Goal: Navigation & Orientation: Understand site structure

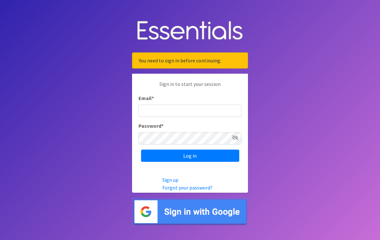
scroll to position [53, 0]
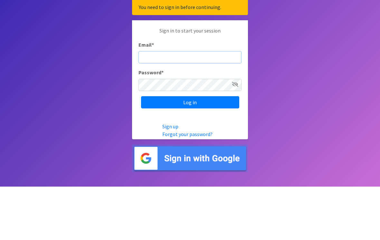
type input "[PERSON_NAME][EMAIL_ADDRESS][PERSON_NAME][DOMAIN_NAME]"
click at [190, 150] on input "Log in" at bounding box center [190, 156] width 98 height 12
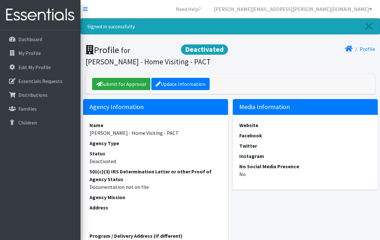
click at [25, 124] on p "Children" at bounding box center [27, 122] width 19 height 6
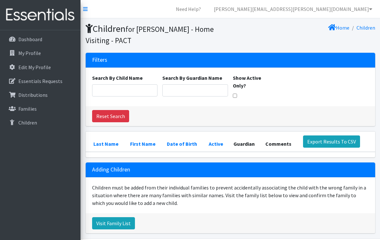
scroll to position [8, 0]
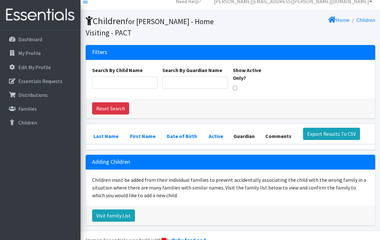
click at [103, 159] on h3 "Adding Children" at bounding box center [111, 162] width 38 height 7
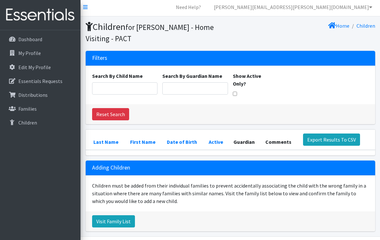
scroll to position [0, 0]
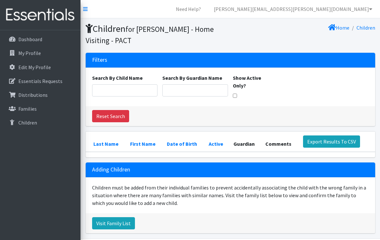
click at [103, 141] on link "Last Name" at bounding box center [105, 144] width 25 height 6
click at [98, 141] on link "Last Name" at bounding box center [105, 144] width 25 height 6
click at [135, 84] on input "Search By Child Name" at bounding box center [125, 90] width 66 height 12
click at [174, 84] on input "Search By Guardian Name" at bounding box center [195, 90] width 66 height 12
type input "Morgan Goodwin"
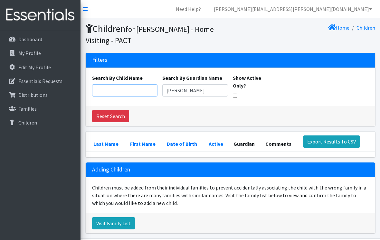
click at [135, 84] on input "Search By Child Name" at bounding box center [125, 90] width 66 height 12
type input "Ares Moore"
click at [51, 81] on p "Essentials Requests" at bounding box center [40, 81] width 44 height 6
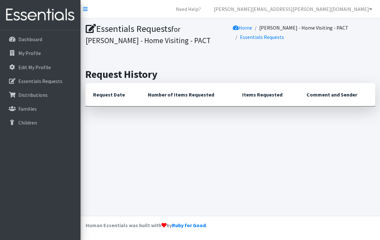
click at [114, 92] on th "Request Date" at bounding box center [112, 94] width 55 height 23
click at [200, 96] on th "Number of Items Requested" at bounding box center [187, 94] width 94 height 23
click at [275, 98] on th "Items Requested" at bounding box center [266, 94] width 64 height 23
click at [319, 96] on th "Comment and Sender" at bounding box center [337, 94] width 76 height 23
click at [36, 53] on p "My Profile" at bounding box center [29, 53] width 23 height 6
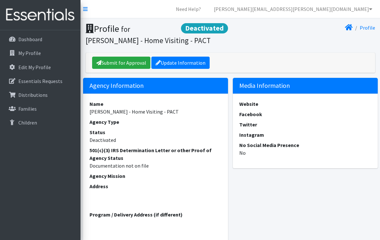
click at [36, 108] on link "Families" at bounding box center [40, 108] width 75 height 13
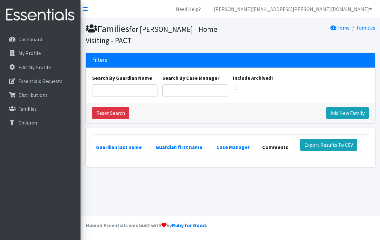
click at [40, 97] on p "Distributions" at bounding box center [32, 95] width 29 height 6
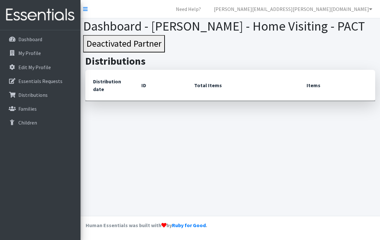
click at [30, 123] on p "Children" at bounding box center [27, 122] width 19 height 6
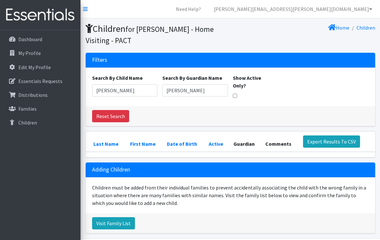
click at [113, 166] on h3 "Adding Children" at bounding box center [111, 169] width 38 height 7
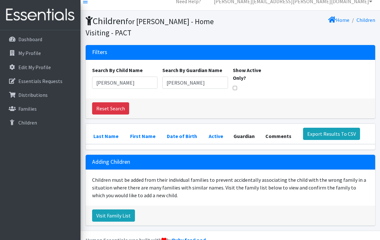
click at [273, 172] on div "Children must be added from their individual families to prevent accidentally a…" at bounding box center [230, 188] width 289 height 36
click at [106, 133] on link "Last Name" at bounding box center [105, 136] width 25 height 6
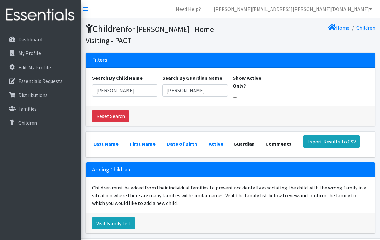
click at [143, 141] on link "First Name" at bounding box center [142, 144] width 25 height 6
click at [181, 141] on link "Date of Birth" at bounding box center [182, 144] width 30 height 6
click at [36, 37] on p "Dashboard" at bounding box center [30, 39] width 24 height 6
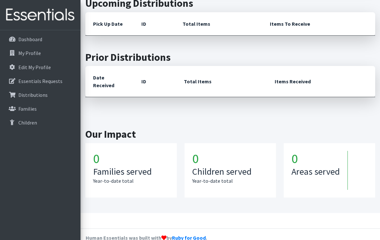
scroll to position [125, 0]
